Goal: Task Accomplishment & Management: Use online tool/utility

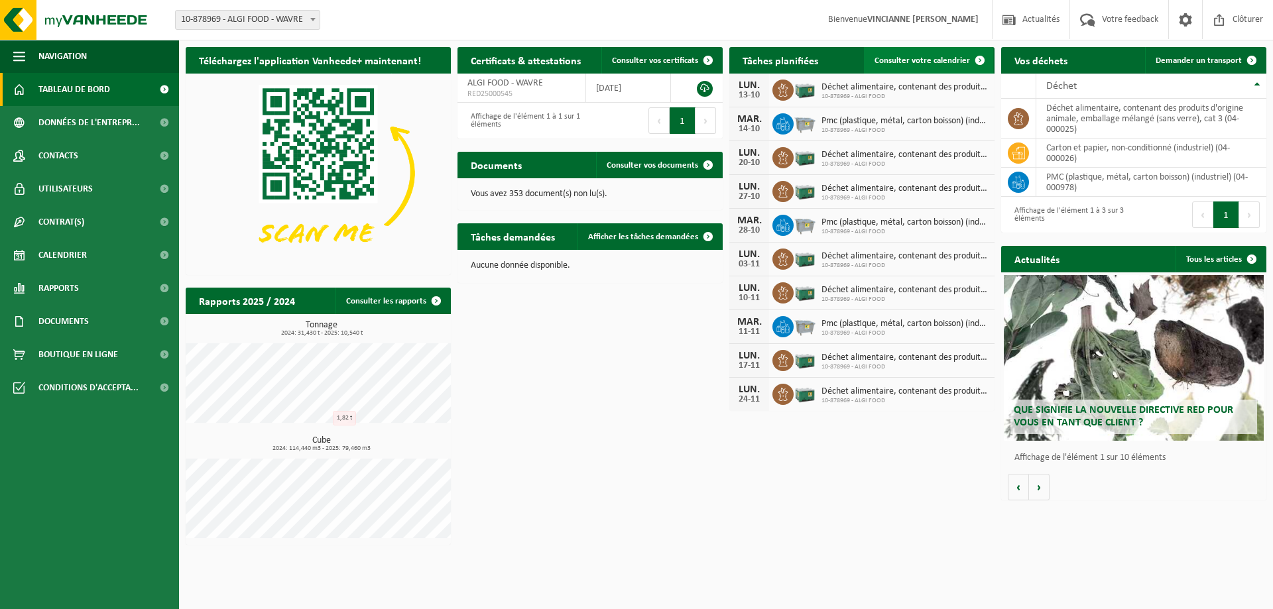
click at [937, 58] on span "Consulter votre calendrier" at bounding box center [921, 60] width 95 height 9
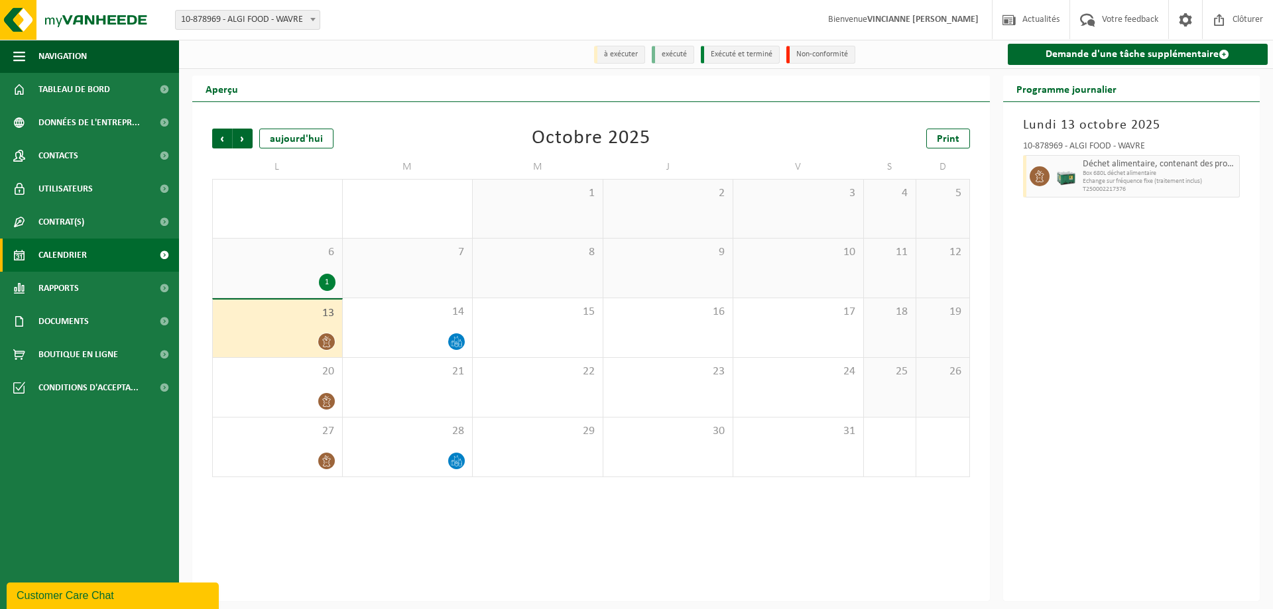
click at [327, 286] on div "1" at bounding box center [327, 282] width 17 height 17
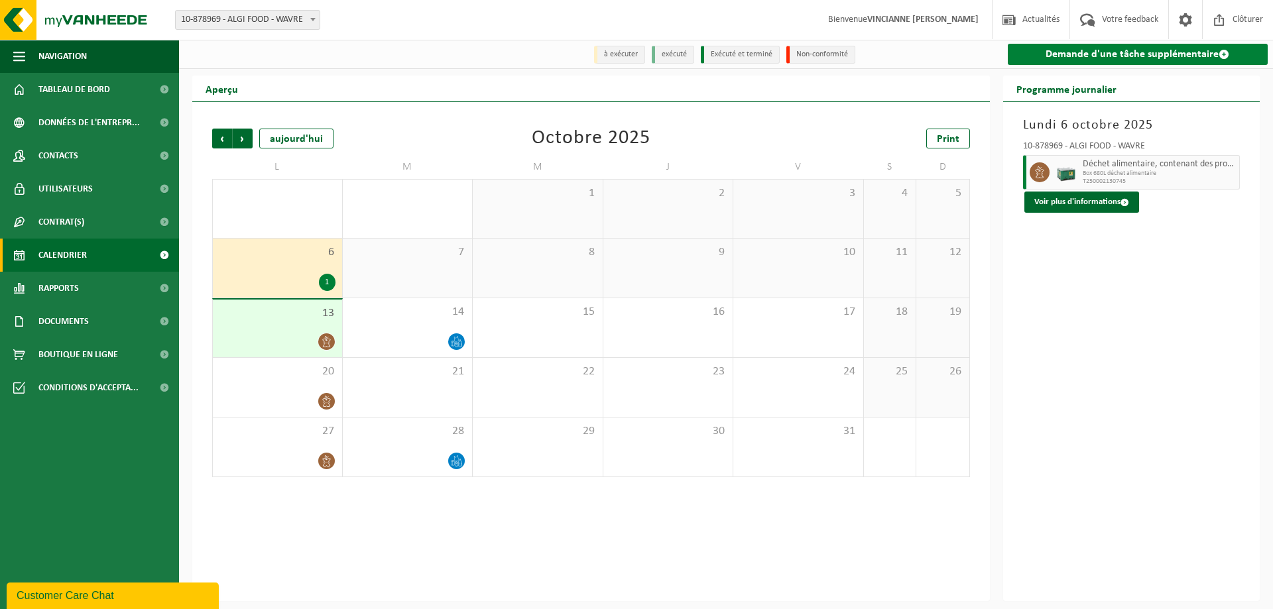
click at [1091, 62] on link "Demande d'une tâche supplémentaire" at bounding box center [1138, 54] width 261 height 21
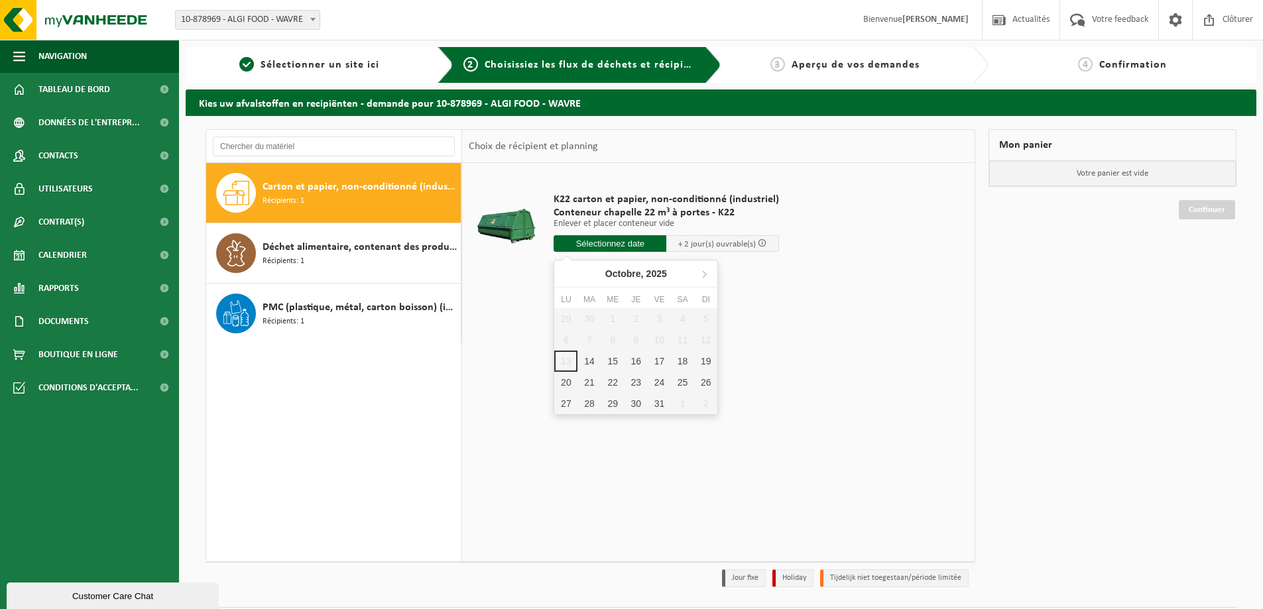
click at [632, 247] on input "text" at bounding box center [610, 243] width 113 height 17
click at [583, 362] on div "14" at bounding box center [588, 361] width 23 height 21
type input "à partir de 2025-10-14"
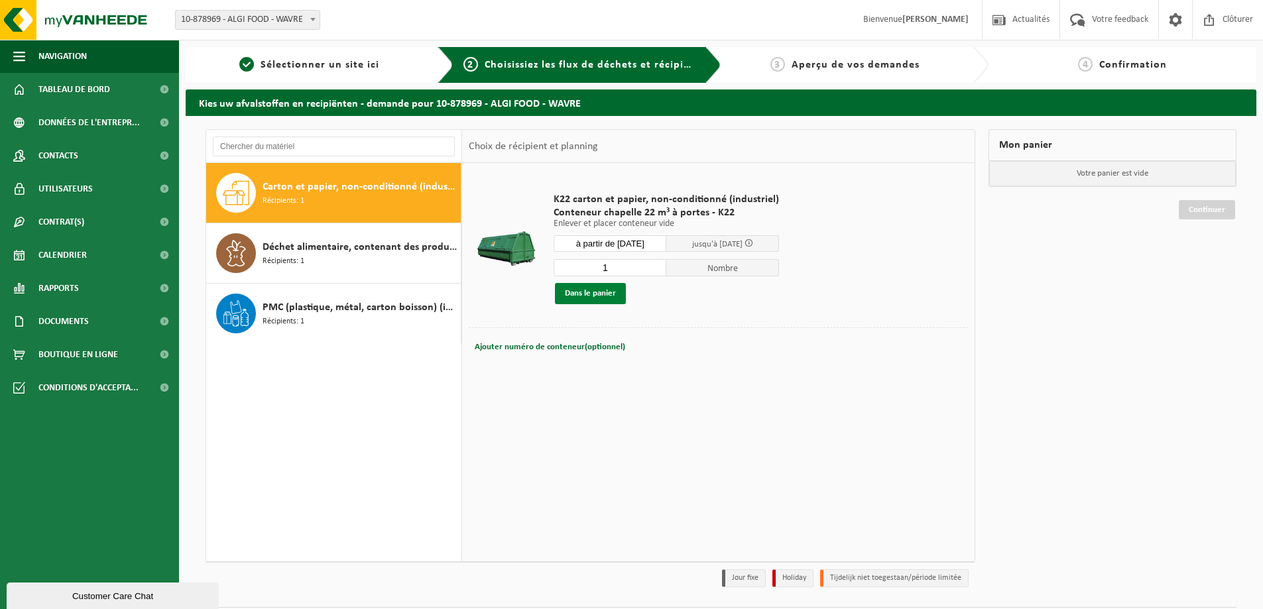
drag, startPoint x: 586, startPoint y: 288, endPoint x: 611, endPoint y: 288, distance: 24.5
click at [587, 288] on button "Dans le panier" at bounding box center [590, 293] width 71 height 21
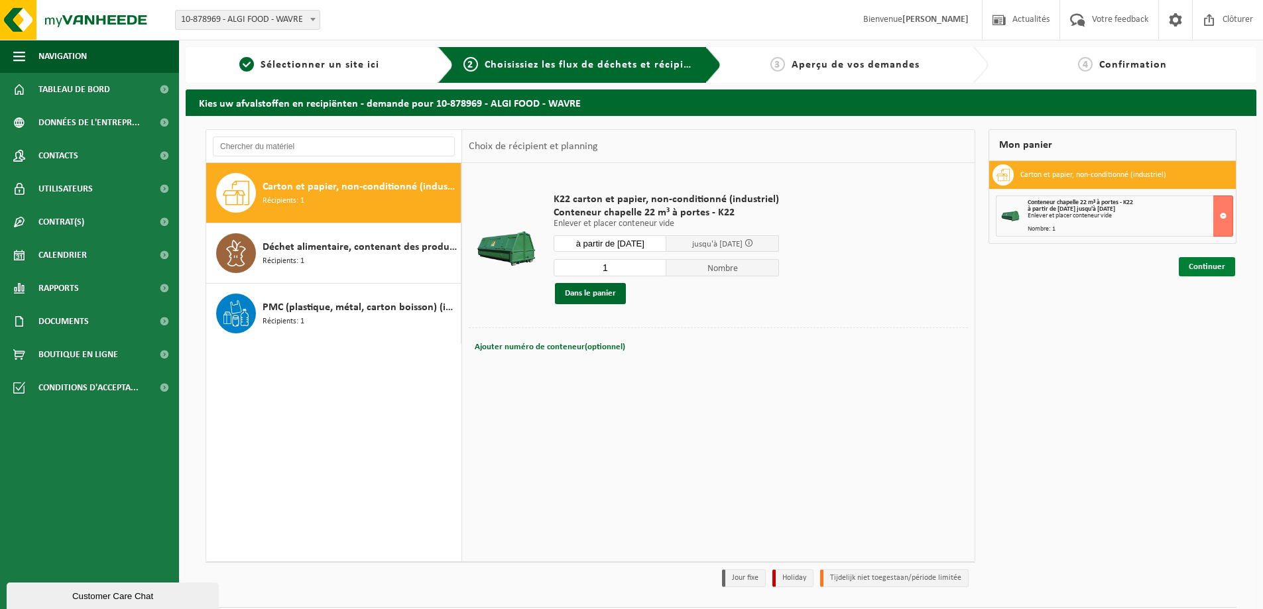
click at [1205, 267] on link "Continuer" at bounding box center [1207, 266] width 56 height 19
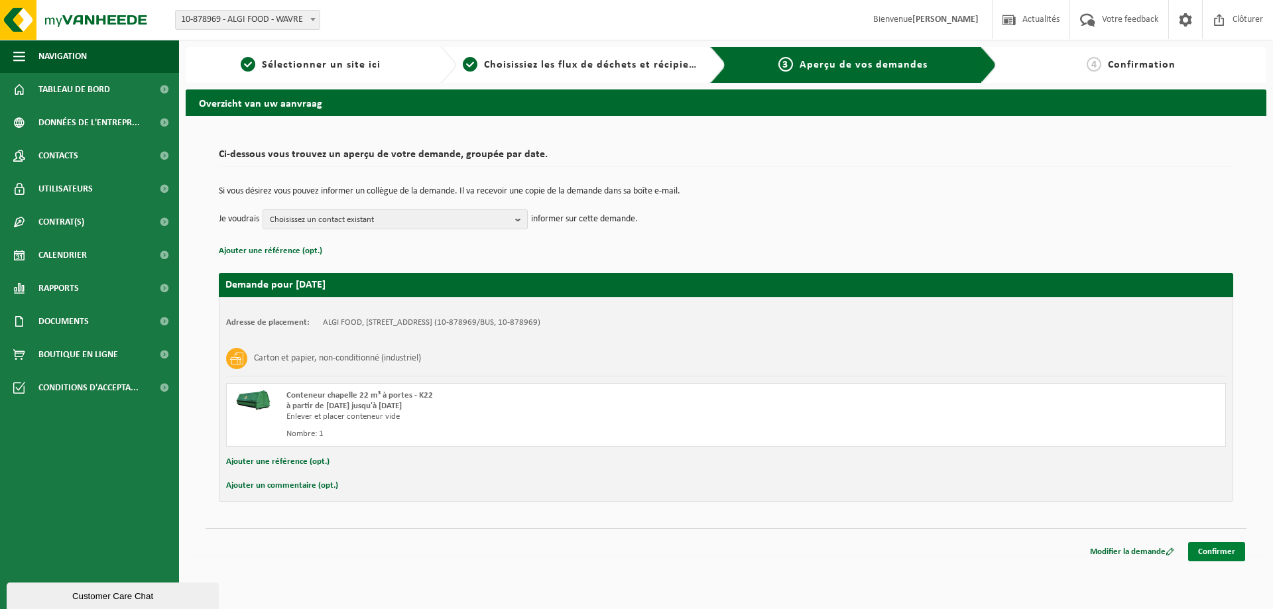
click at [1211, 556] on link "Confirmer" at bounding box center [1216, 551] width 57 height 19
